Goal: Transaction & Acquisition: Register for event/course

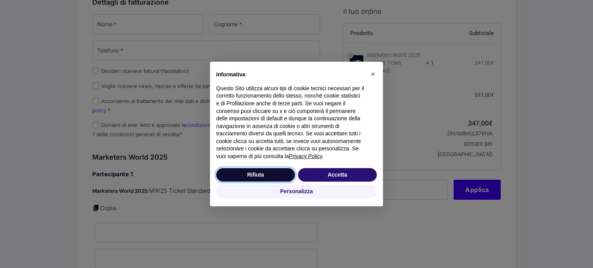
click at [270, 173] on button "Rifiuta" at bounding box center [255, 175] width 79 height 14
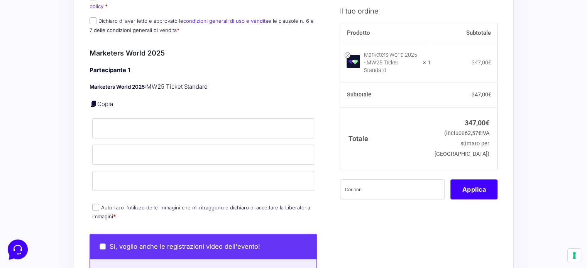
scroll to position [232, 0]
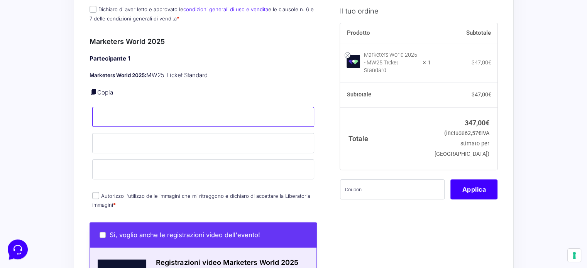
click at [148, 109] on input "Nome *" at bounding box center [203, 117] width 222 height 20
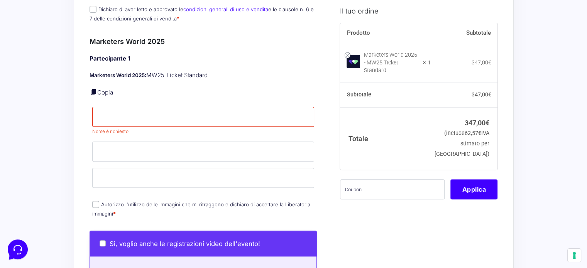
click at [275, 71] on p "Marketers World 2025: MW25 Ticket Standard" at bounding box center [204, 75] width 228 height 9
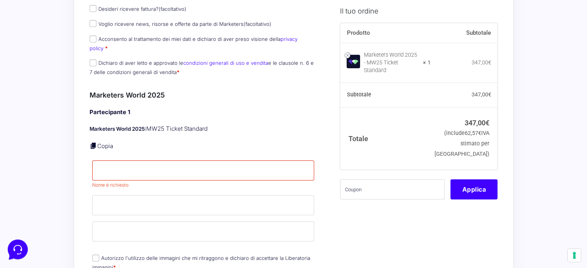
scroll to position [0, 0]
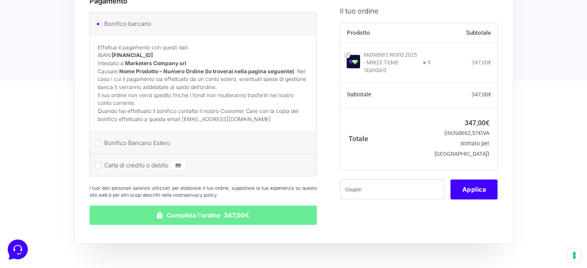
scroll to position [785, 0]
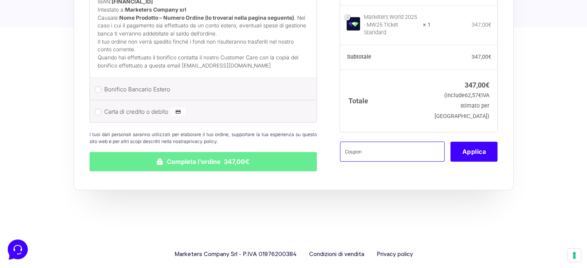
click at [405, 143] on input "text" at bounding box center [392, 152] width 105 height 20
paste input "MW10GM"
type input "MW10GM"
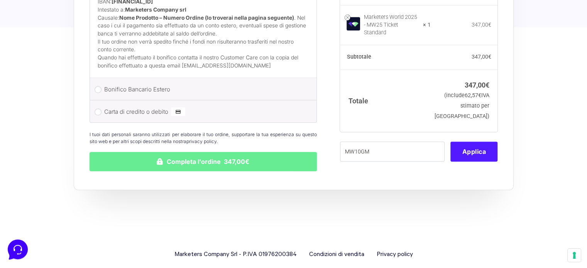
click at [484, 142] on button "Applica" at bounding box center [474, 152] width 47 height 20
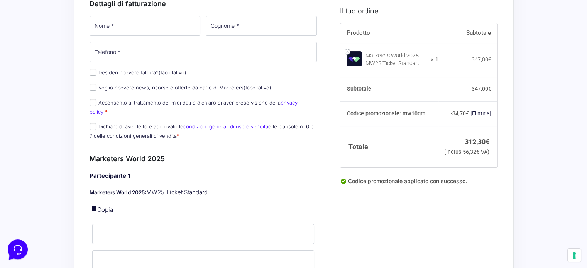
scroll to position [0, 0]
